Goal: Check status

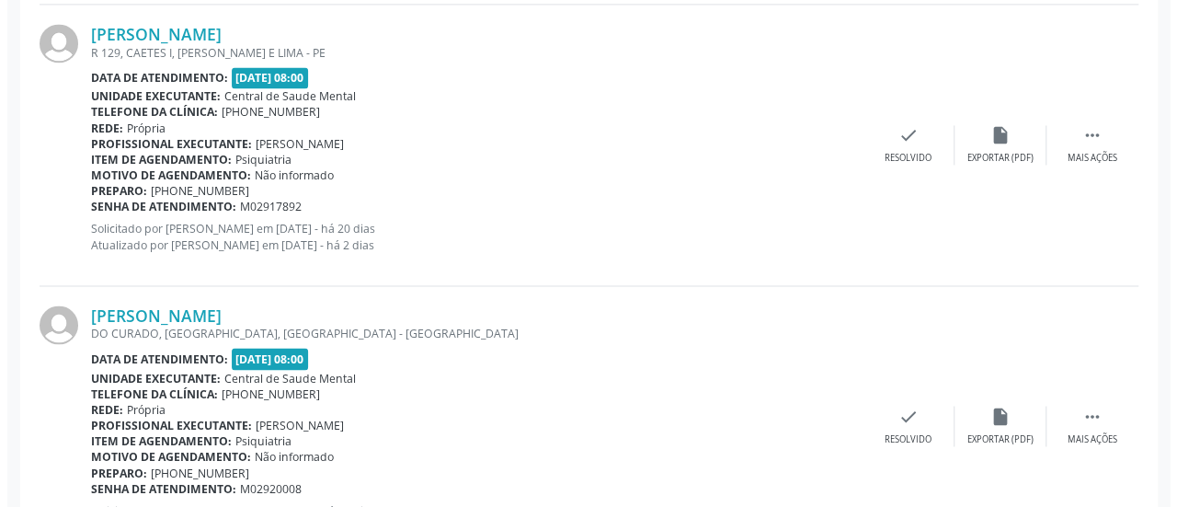
scroll to position [1391, 0]
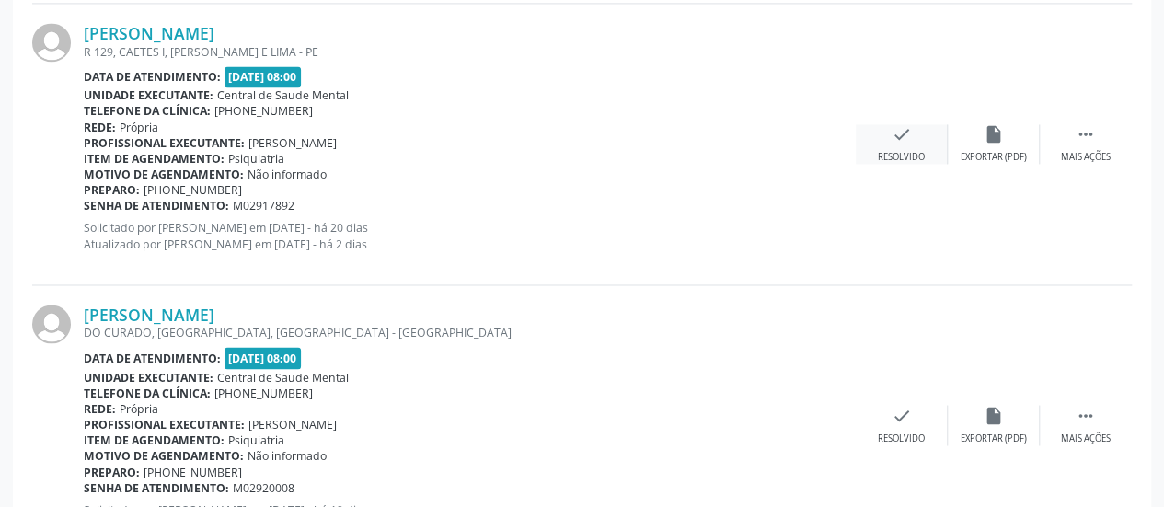
click at [904, 138] on icon "check" at bounding box center [901, 134] width 20 height 20
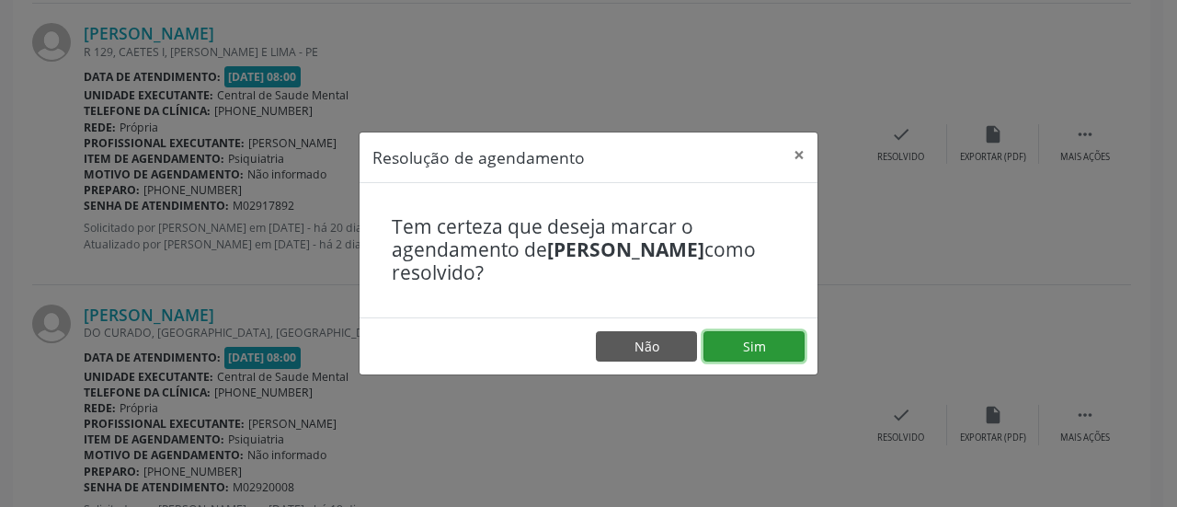
click at [738, 356] on button "Sim" at bounding box center [754, 346] width 101 height 31
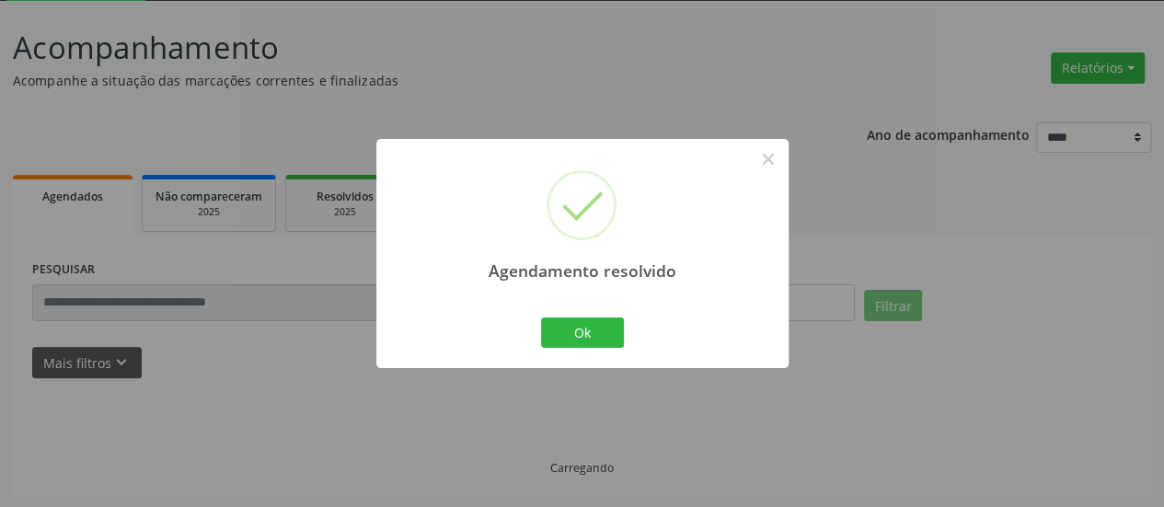
scroll to position [120, 0]
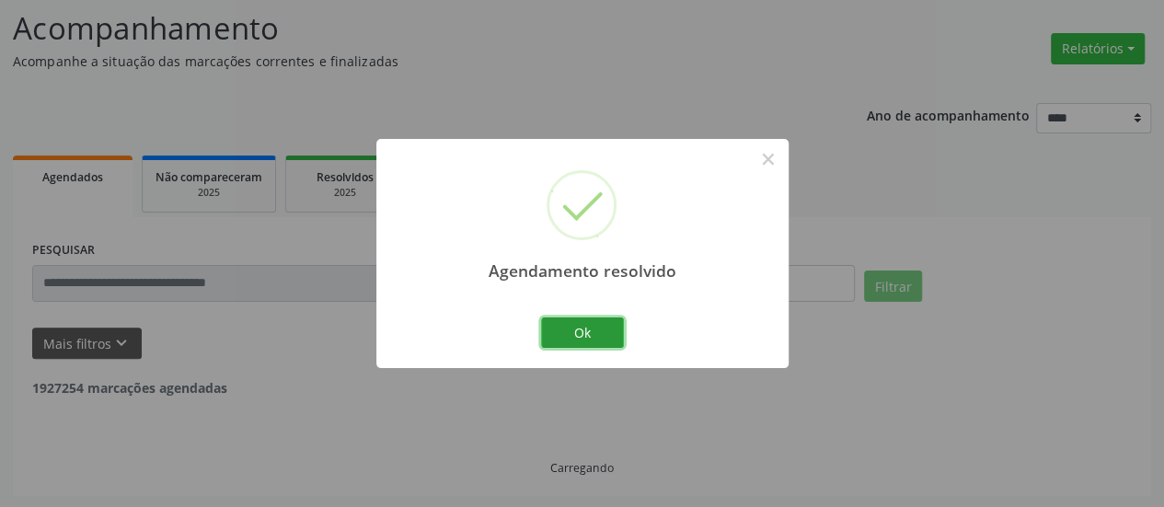
drag, startPoint x: 587, startPoint y: 332, endPoint x: 544, endPoint y: 314, distance: 47.0
click at [585, 331] on button "Ok" at bounding box center [582, 332] width 83 height 31
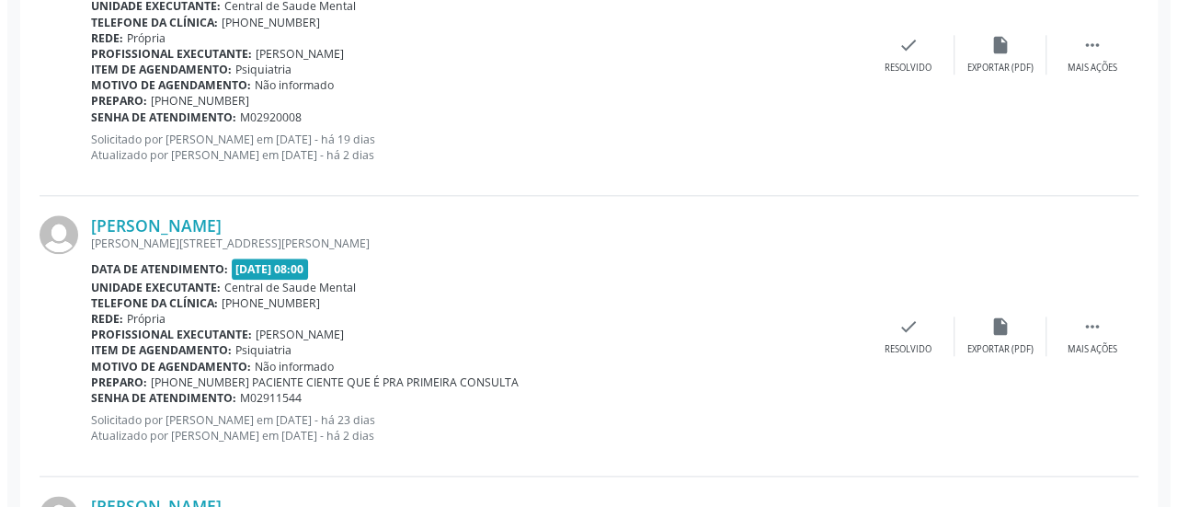
scroll to position [947, 0]
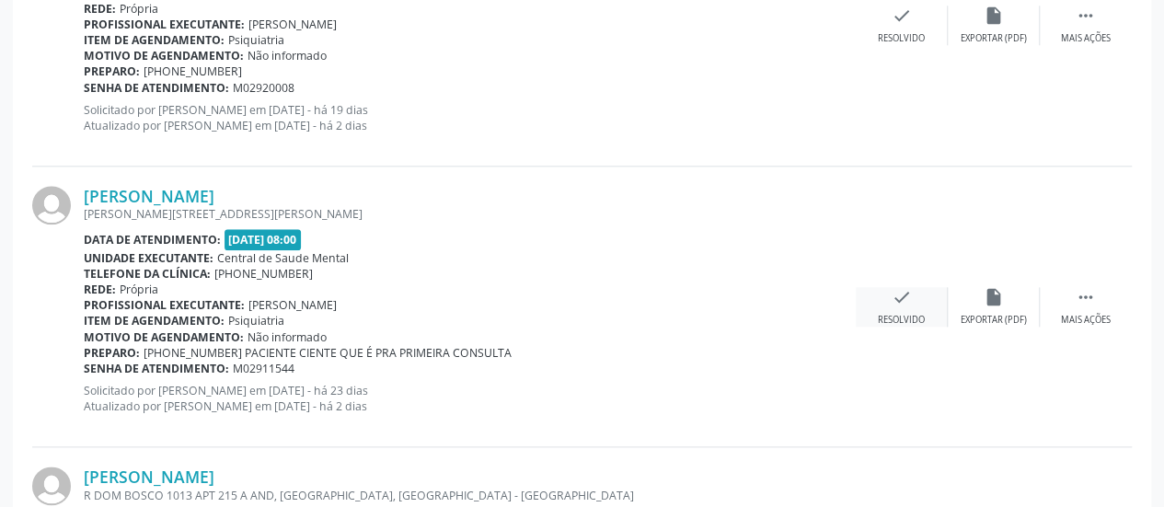
click at [912, 302] on div "check Resolvido" at bounding box center [901, 307] width 92 height 40
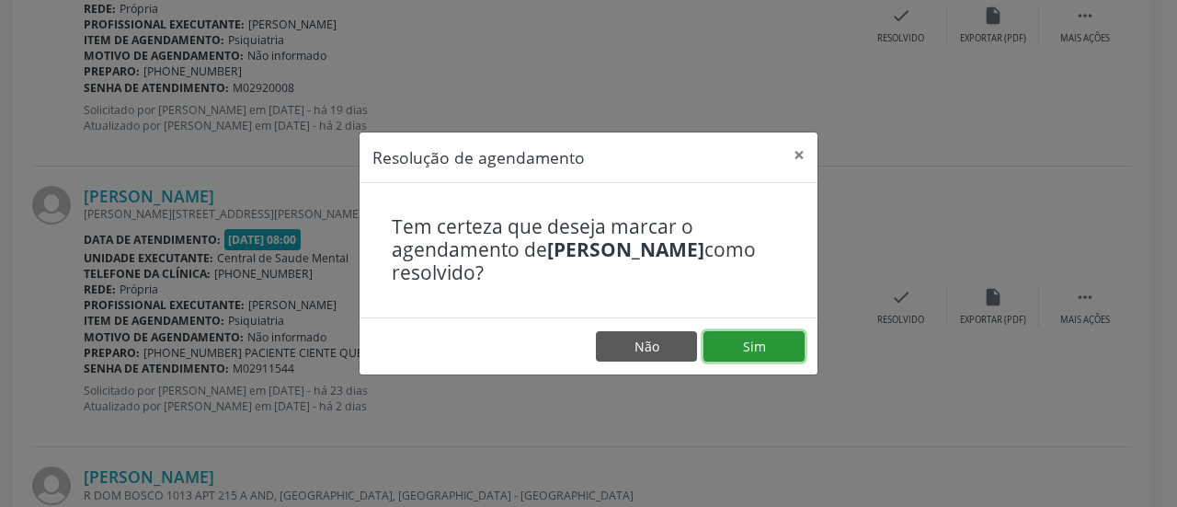
click at [740, 340] on button "Sim" at bounding box center [754, 346] width 101 height 31
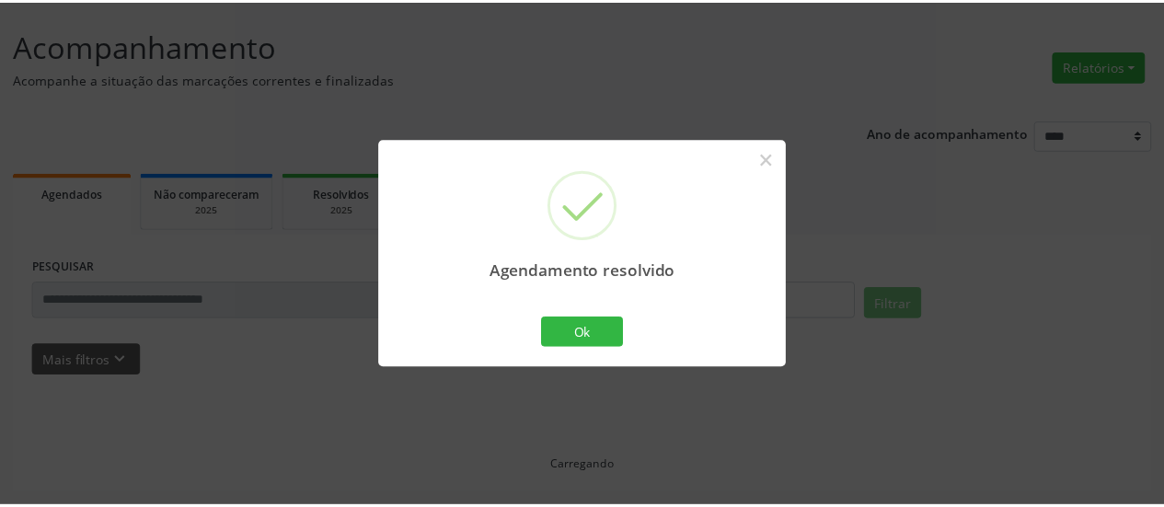
scroll to position [100, 0]
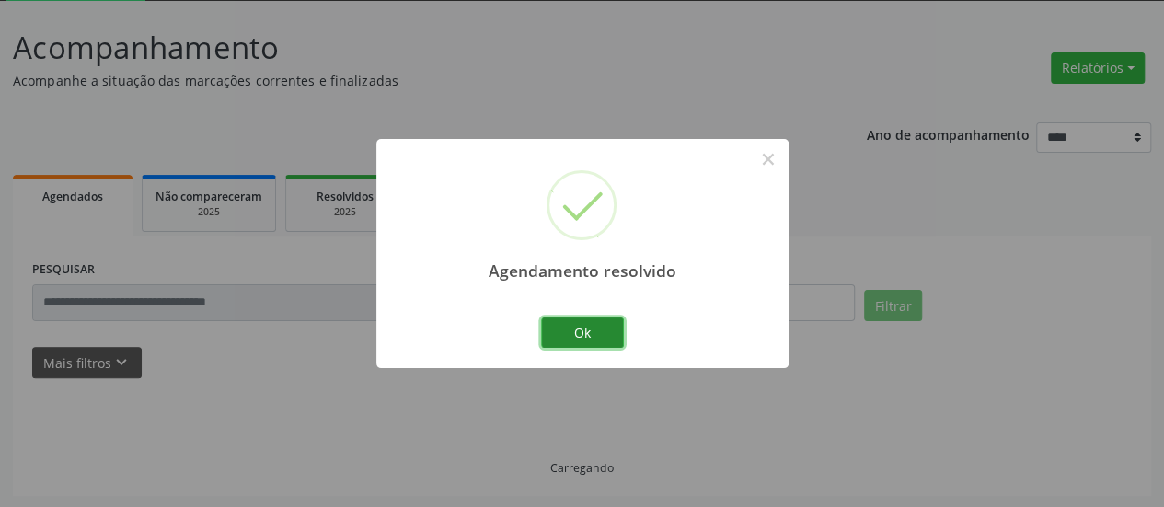
click at [597, 338] on button "Ok" at bounding box center [582, 332] width 83 height 31
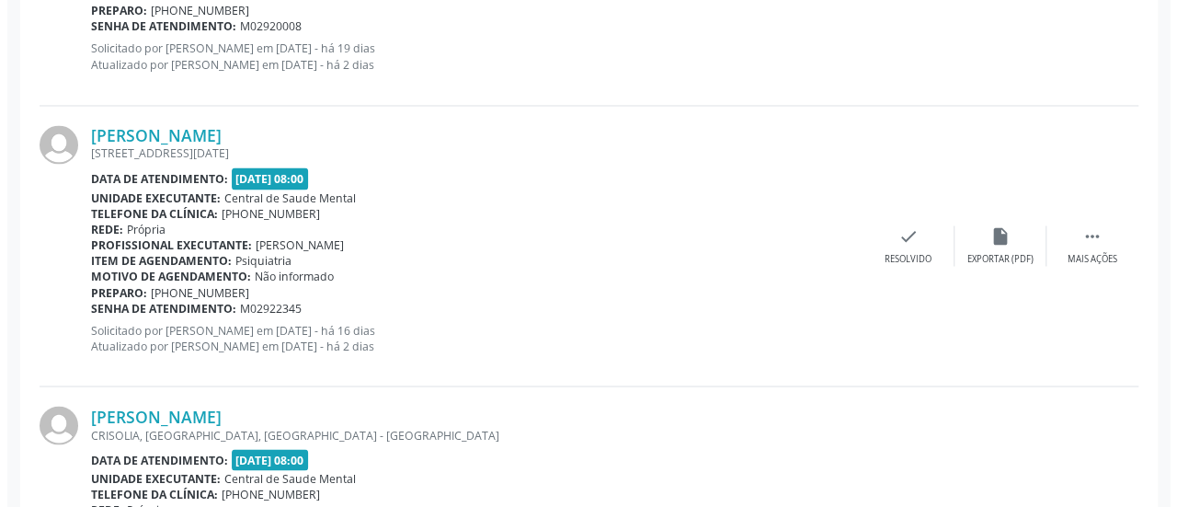
scroll to position [1572, 0]
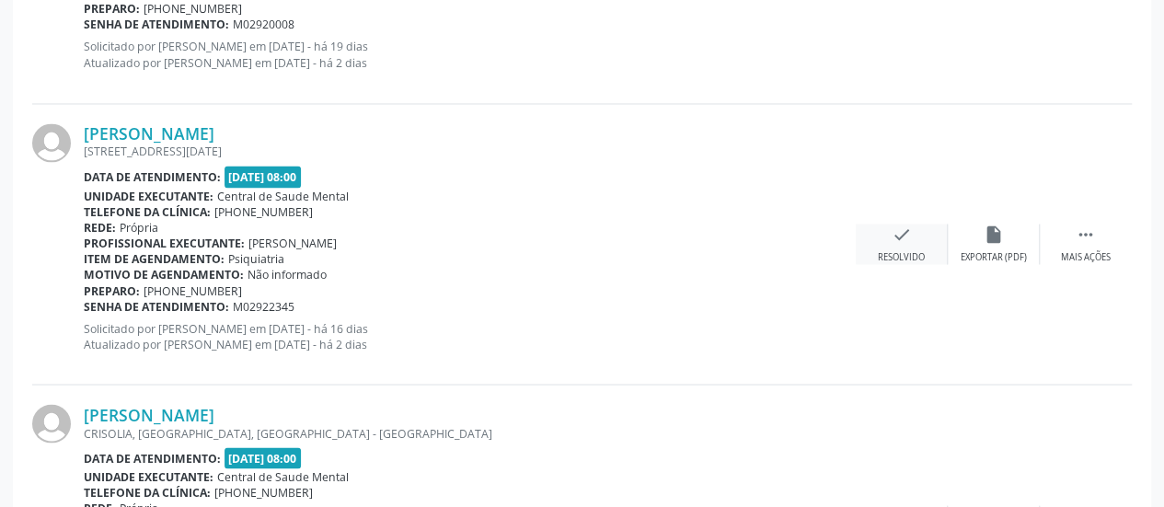
click at [898, 239] on icon "check" at bounding box center [901, 234] width 20 height 20
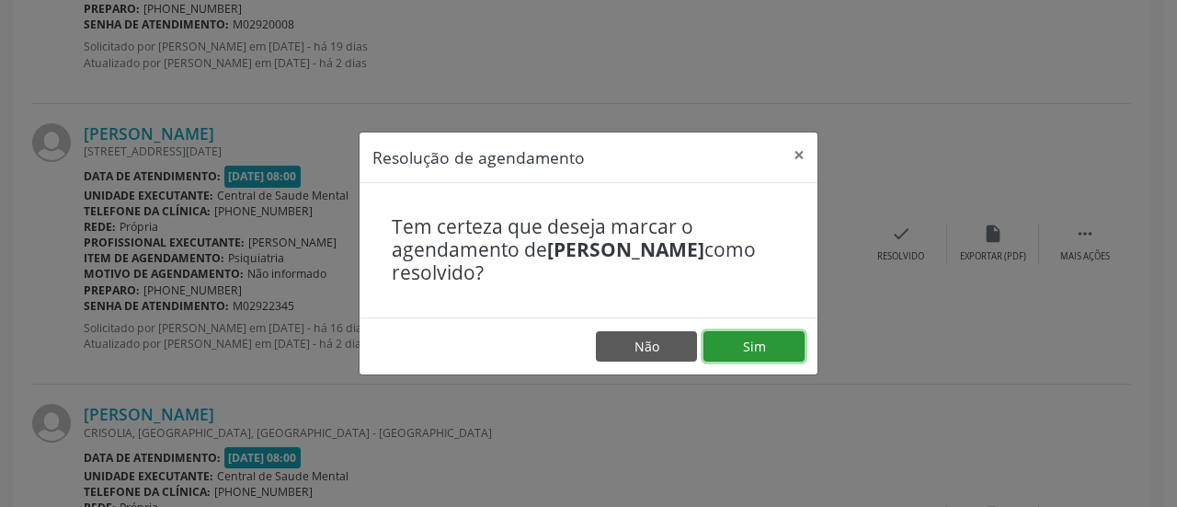
click at [774, 349] on button "Sim" at bounding box center [754, 346] width 101 height 31
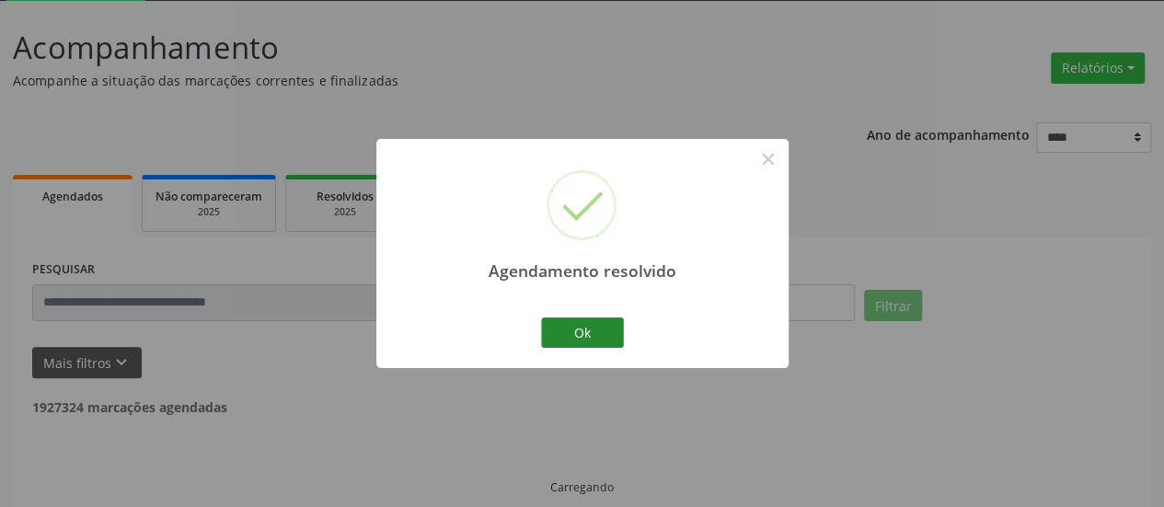
scroll to position [120, 0]
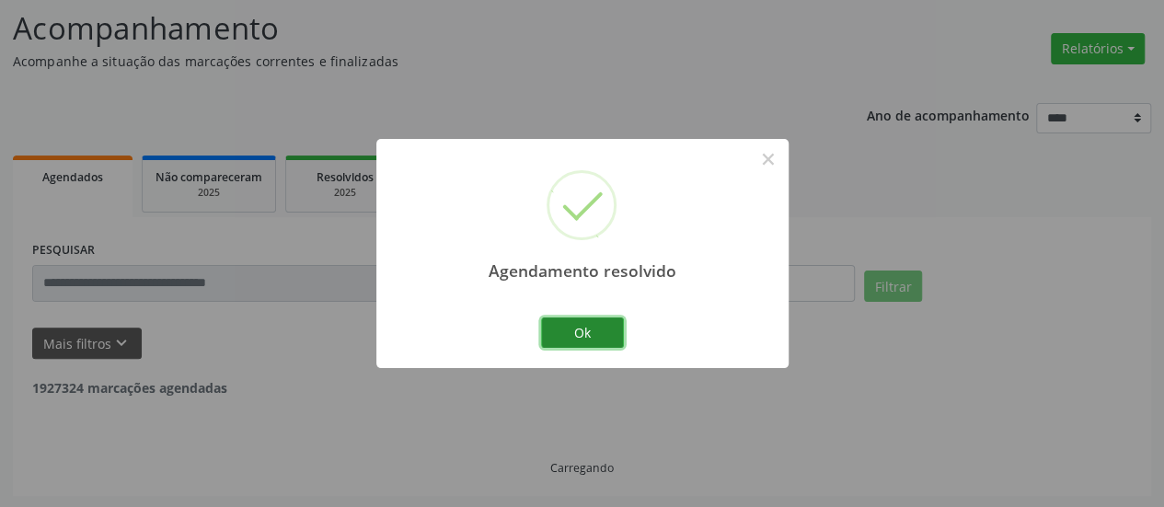
click at [594, 334] on button "Ok" at bounding box center [582, 332] width 83 height 31
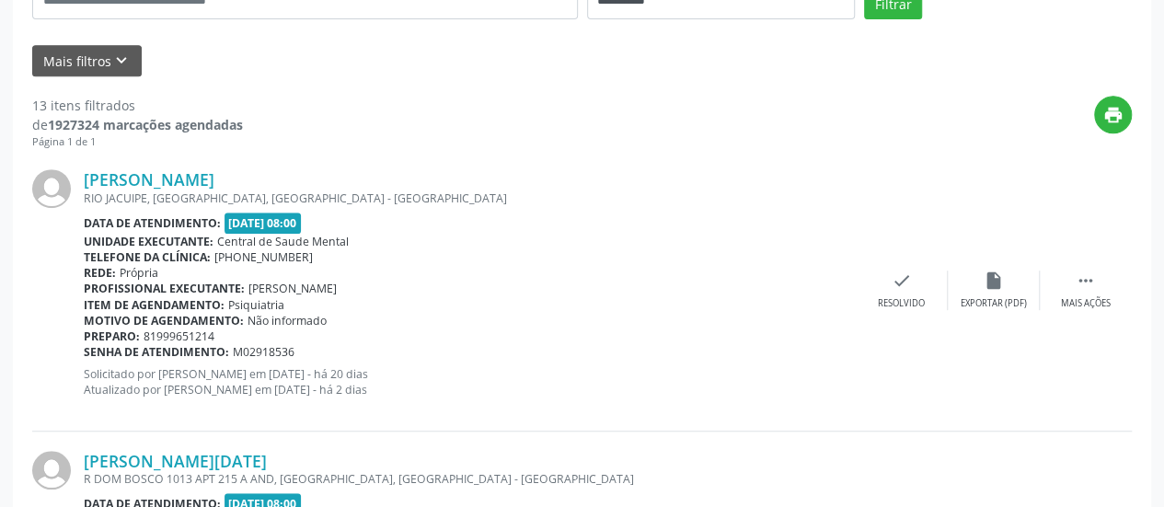
scroll to position [212, 0]
